Goal: Task Accomplishment & Management: Use online tool/utility

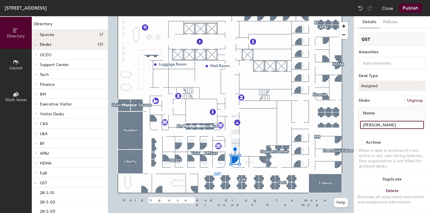
click at [377, 124] on input "[PERSON_NAME]" at bounding box center [392, 125] width 64 height 8
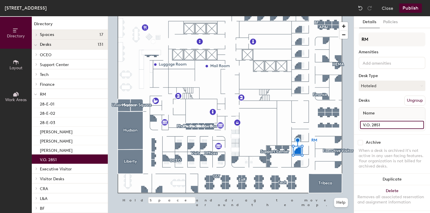
click at [373, 126] on input "V.O. 2851" at bounding box center [392, 125] width 64 height 8
paste input "[PERSON_NAME]"
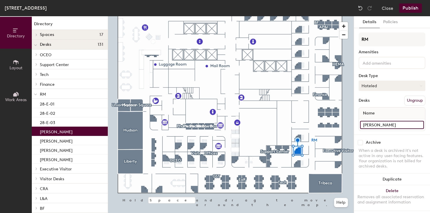
type input "[PERSON_NAME]"
click at [389, 86] on button "Hoteled" at bounding box center [392, 85] width 67 height 10
click at [379, 106] on div "Assigned" at bounding box center [388, 103] width 58 height 9
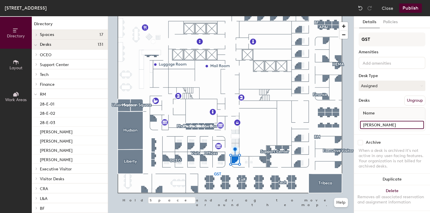
click at [370, 124] on input "[PERSON_NAME]" at bounding box center [392, 125] width 64 height 8
type input "V.O. 2841"
click at [381, 84] on button "Assigned" at bounding box center [392, 85] width 67 height 10
click at [373, 122] on div "Hoteled" at bounding box center [388, 121] width 58 height 9
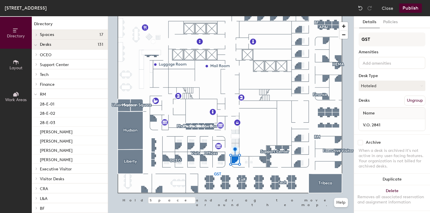
click at [414, 14] on div "[STREET_ADDRESS] Close Publish" at bounding box center [215, 8] width 430 height 16
click at [413, 8] on button "Publish" at bounding box center [411, 7] width 23 height 9
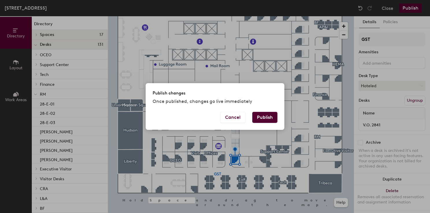
click at [266, 119] on button "Publish" at bounding box center [265, 117] width 25 height 11
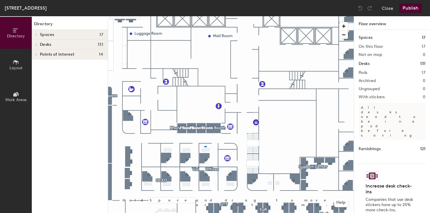
click at [205, 16] on div at bounding box center [231, 16] width 246 height 0
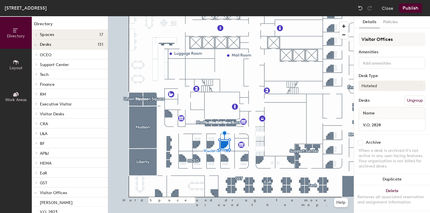
click at [388, 86] on button "Hoteled" at bounding box center [392, 85] width 67 height 10
click at [381, 100] on div "Assigned" at bounding box center [388, 103] width 58 height 9
click at [373, 121] on input "V.O. 2828" at bounding box center [392, 125] width 64 height 8
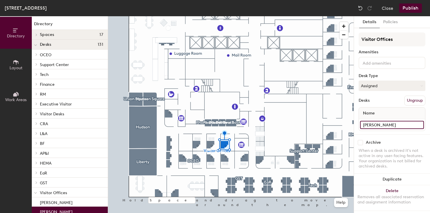
type input "Skye Volkening-Jeffrey"
click at [388, 106] on div "Visitor Offices Amenities Desk Type Assigned Desks Ungroup Name Skye Volkening-…" at bounding box center [392, 83] width 67 height 102
click at [415, 8] on button "Publish" at bounding box center [411, 7] width 23 height 9
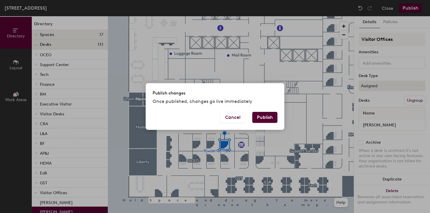
click at [263, 116] on button "Publish" at bounding box center [265, 117] width 25 height 11
